Goal: Task Accomplishment & Management: Manage account settings

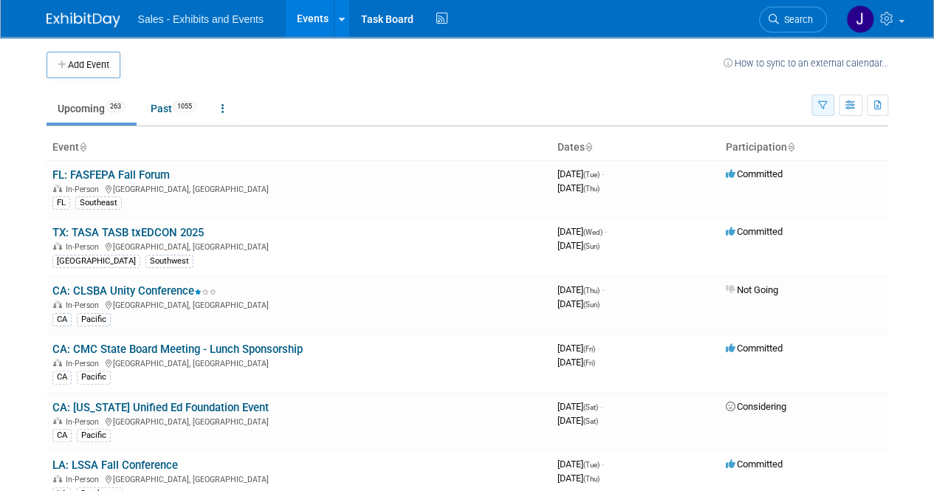
click at [818, 109] on icon "button" at bounding box center [823, 106] width 10 height 10
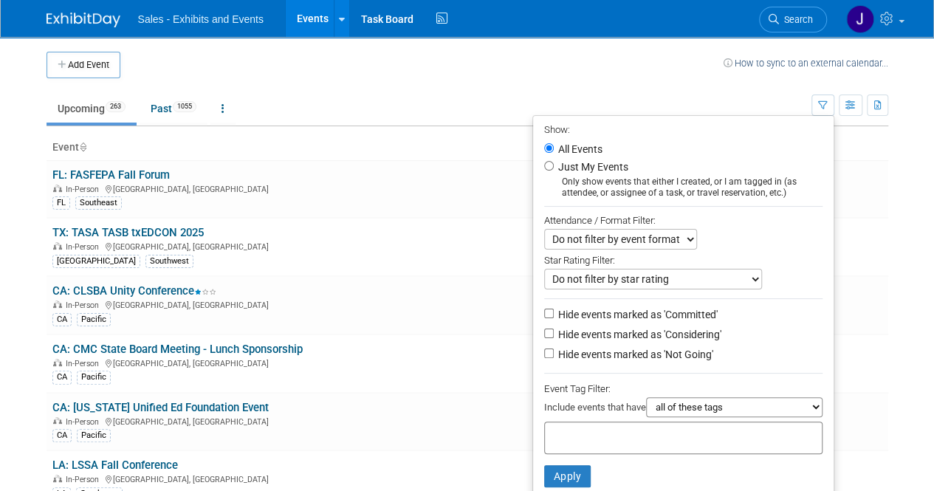
click at [549, 176] on div "Only show events that either I created, or I am tagged in (as attendee, or assi…" at bounding box center [683, 187] width 278 height 22
click at [544, 167] on input "Just My Events" at bounding box center [549, 166] width 10 height 10
radio input "true"
click at [548, 465] on button "Apply" at bounding box center [567, 476] width 47 height 22
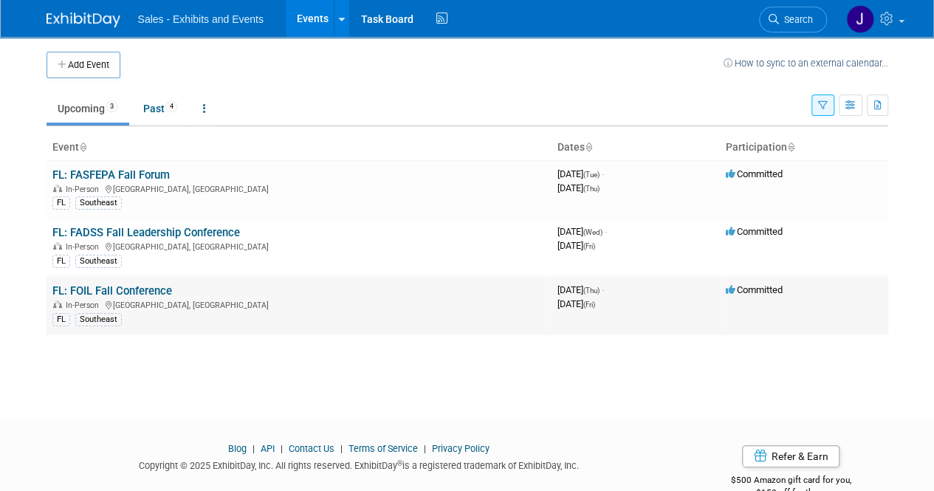
click at [99, 287] on link "FL: FOIL Fall Conference" at bounding box center [112, 290] width 120 height 13
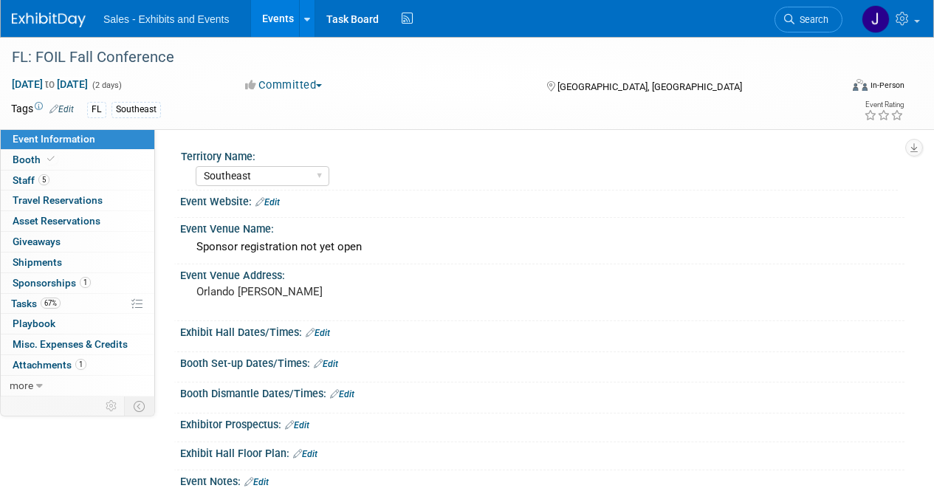
select select "Southeast"
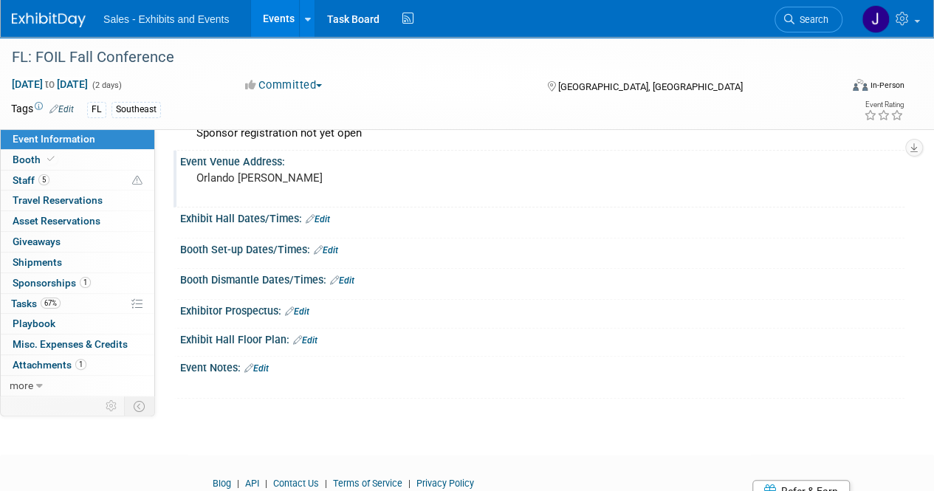
scroll to position [148, 0]
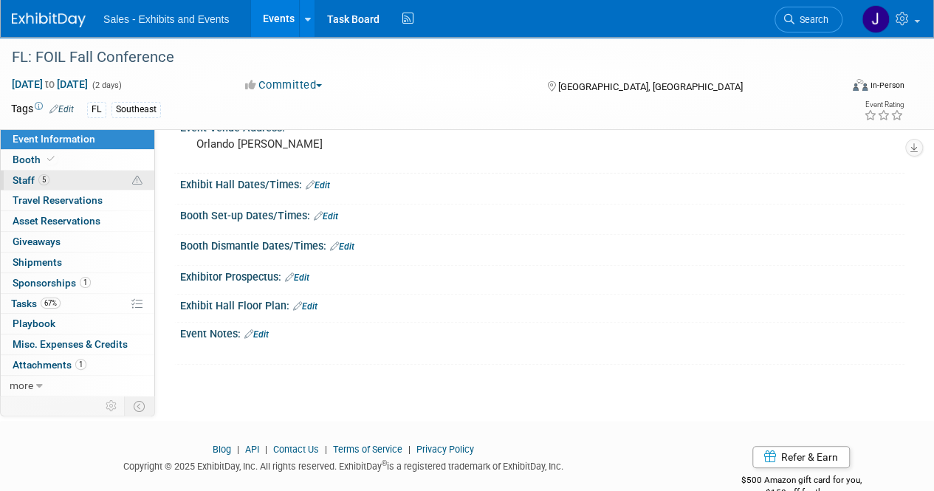
click at [28, 180] on span "Staff 5" at bounding box center [31, 180] width 37 height 12
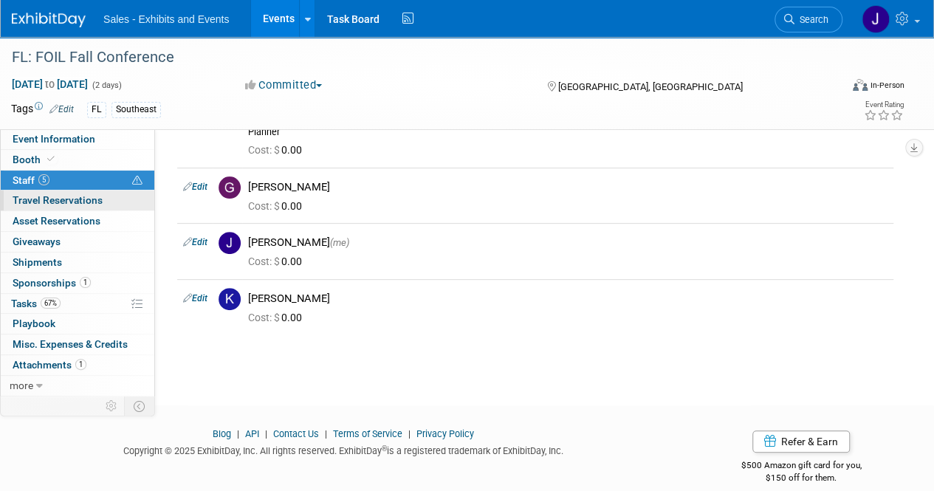
click at [31, 194] on span "Travel Reservations 0" at bounding box center [58, 200] width 90 height 12
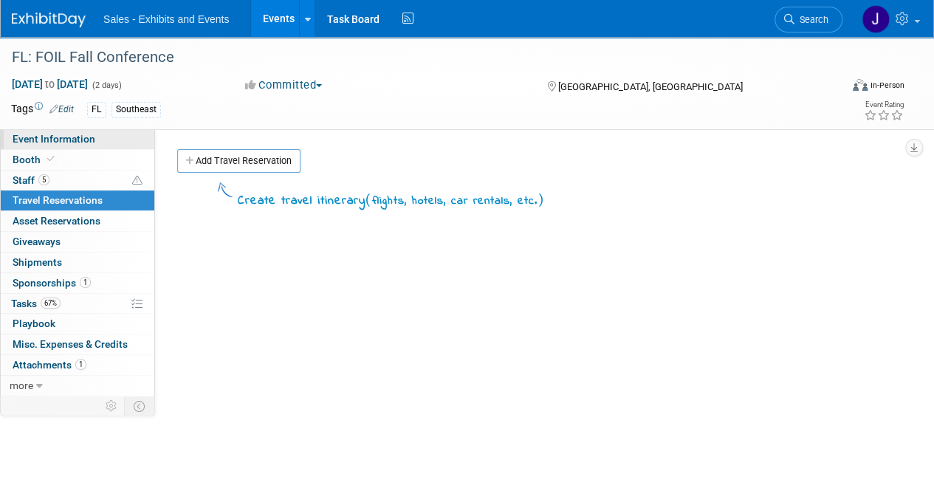
click at [41, 142] on span "Event Information" at bounding box center [54, 139] width 83 height 12
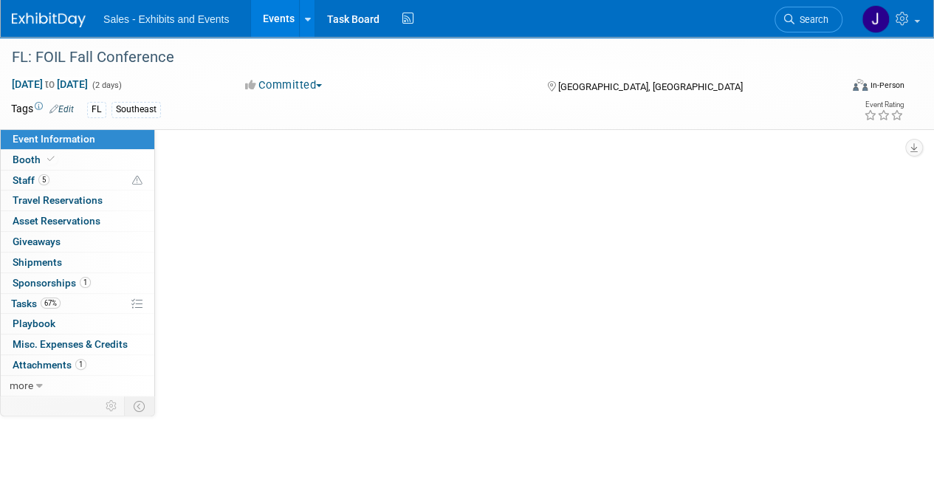
select select "Southeast"
